Goal: Information Seeking & Learning: Find specific fact

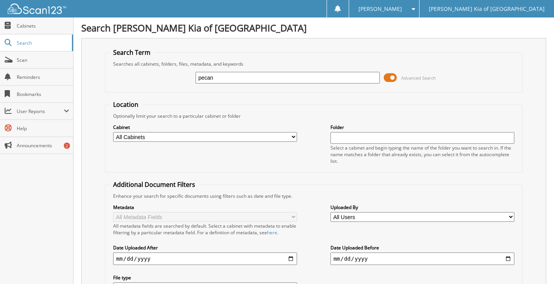
type input "pecan"
click at [34, 44] on span "Search" at bounding box center [42, 43] width 51 height 7
click at [221, 74] on input "text" at bounding box center [287, 78] width 184 height 12
type input "[PERSON_NAME]"
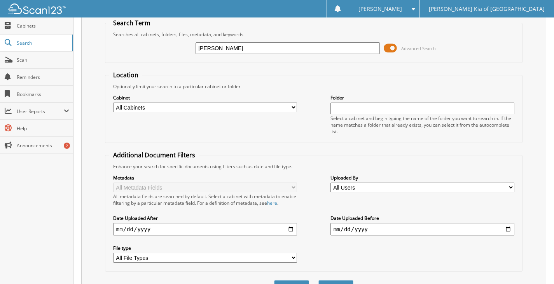
scroll to position [50, 0]
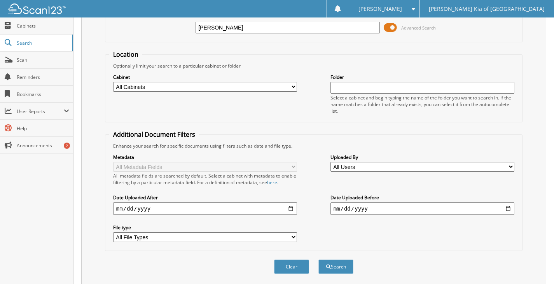
click at [229, 33] on div "chavez" at bounding box center [287, 27] width 184 height 13
click at [228, 28] on input "chavez" at bounding box center [287, 28] width 184 height 12
type input "pecan"
click at [318, 260] on button "Search" at bounding box center [335, 267] width 35 height 14
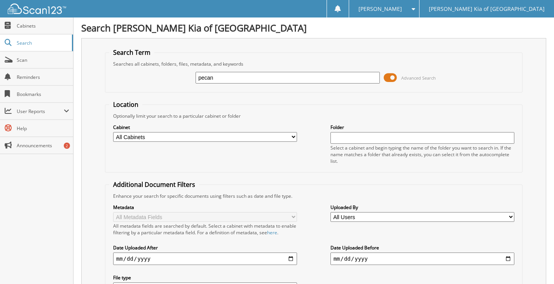
click at [402, 7] on span "[PERSON_NAME]" at bounding box center [380, 9] width 44 height 5
click at [419, 36] on link "Logout" at bounding box center [384, 38] width 70 height 14
